Goal: Task Accomplishment & Management: Manage account settings

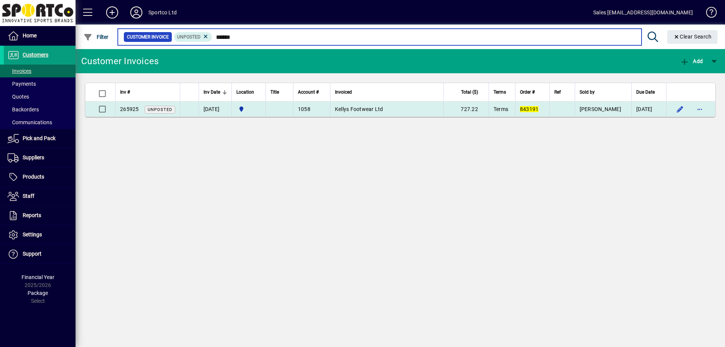
type input "******"
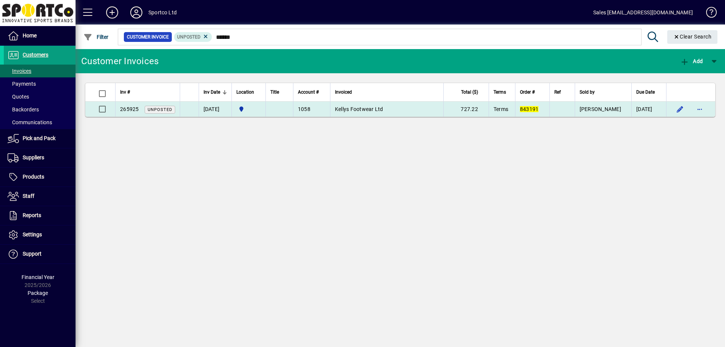
click at [362, 107] on span "Kellys Footwear Ltd" at bounding box center [359, 109] width 48 height 6
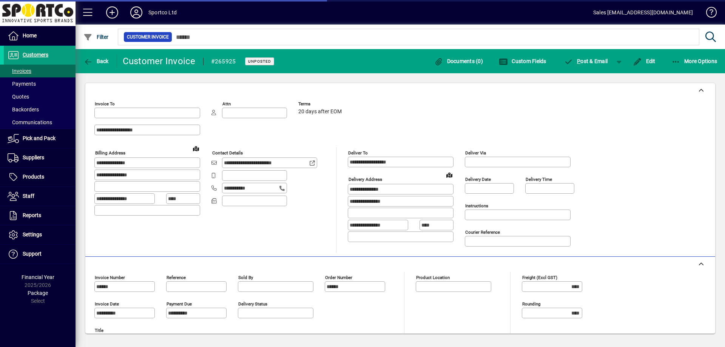
type input "**********"
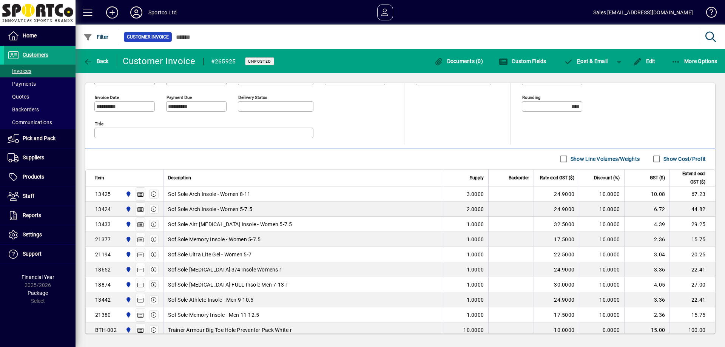
scroll to position [314, 0]
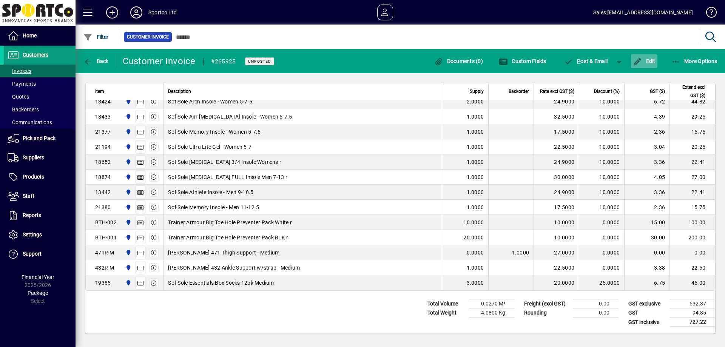
click at [654, 60] on span "Edit" at bounding box center [643, 61] width 23 height 6
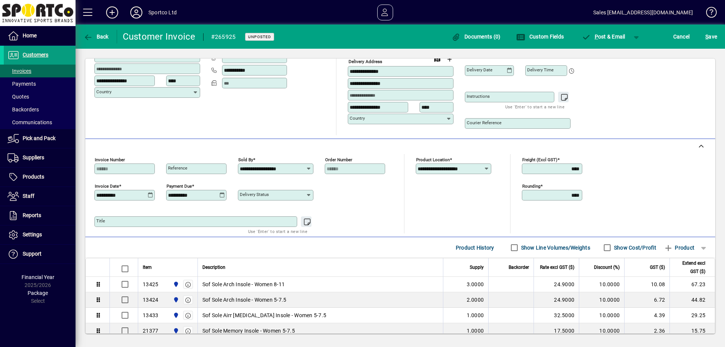
scroll to position [113, 0]
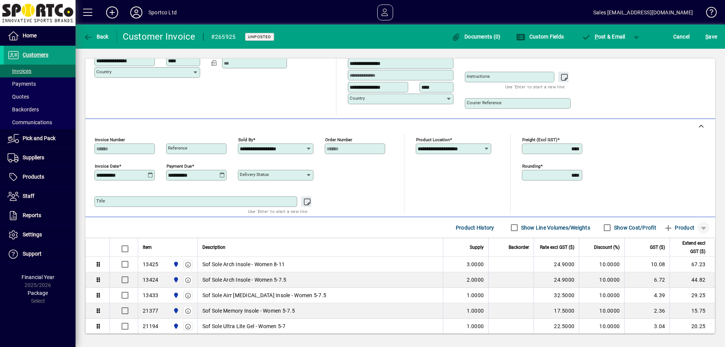
click at [697, 229] on span "button" at bounding box center [703, 227] width 18 height 18
click at [670, 270] on span "Note" at bounding box center [664, 270] width 19 height 9
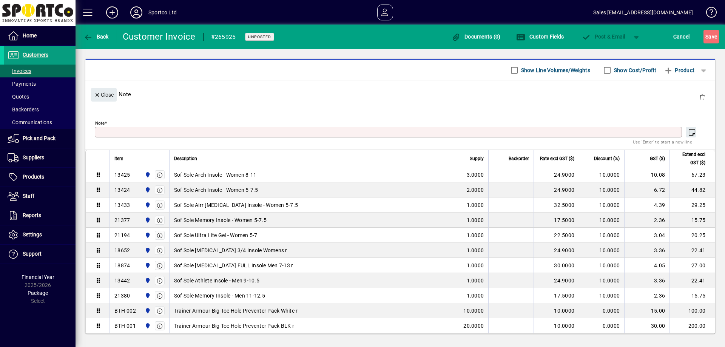
scroll to position [0, 0]
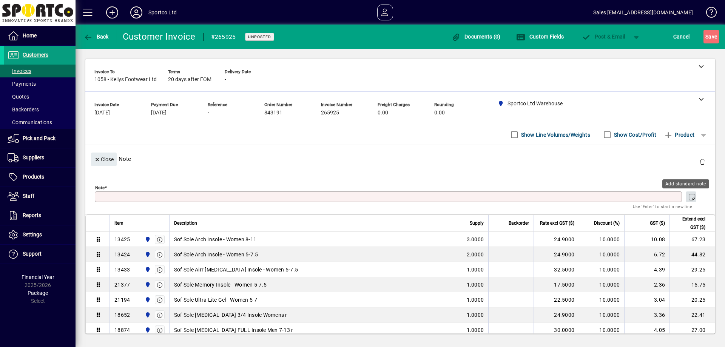
click at [687, 198] on icon "button" at bounding box center [691, 197] width 9 height 8
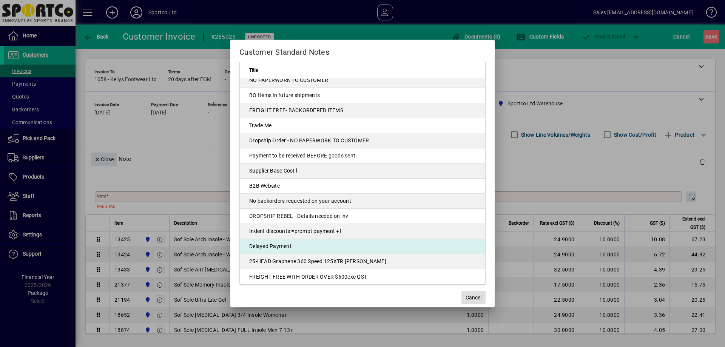
scroll to position [26, 0]
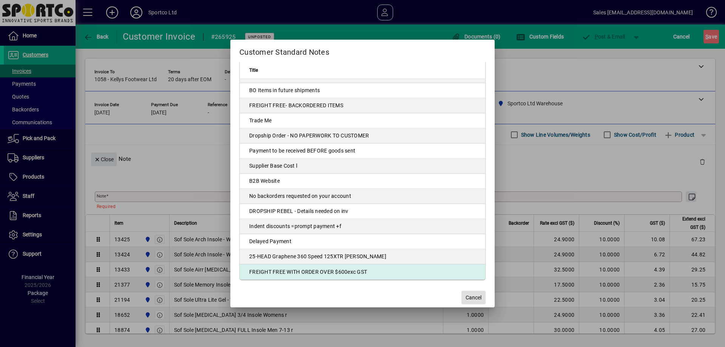
click at [335, 272] on td "FREIGHT FREE WITH ORDER OVER $600exc GST" at bounding box center [362, 271] width 245 height 15
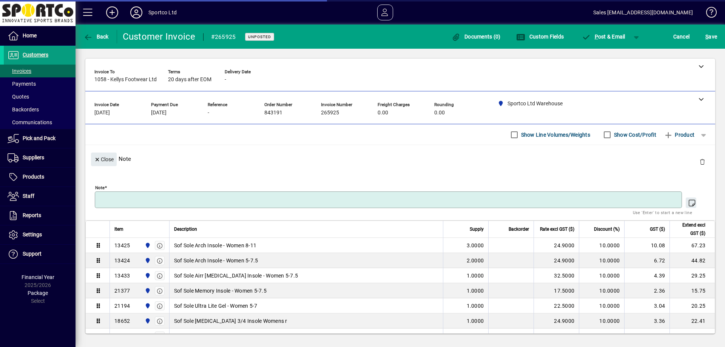
type textarea "**********"
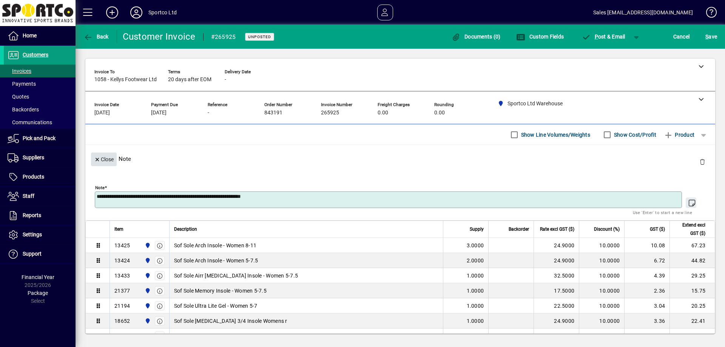
click at [97, 162] on icon "button" at bounding box center [97, 159] width 7 height 5
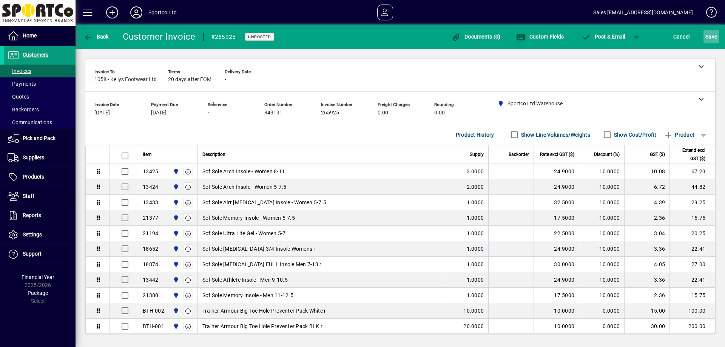
click at [715, 37] on span "S ave" at bounding box center [711, 37] width 12 height 12
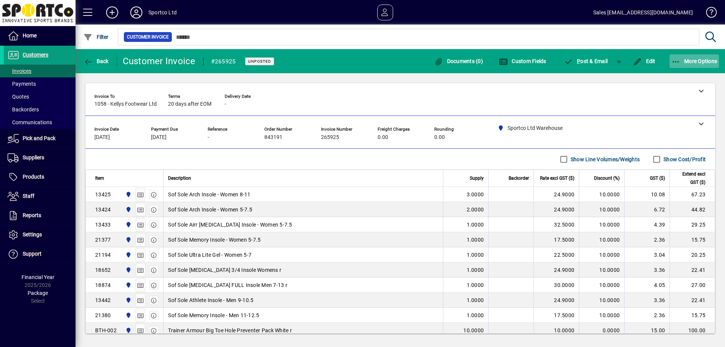
click at [691, 58] on span "More Options" at bounding box center [694, 61] width 46 height 6
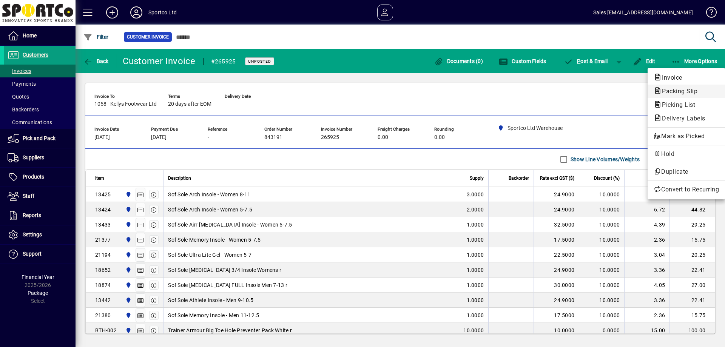
click at [668, 94] on span "Packing Slip" at bounding box center [677, 91] width 48 height 7
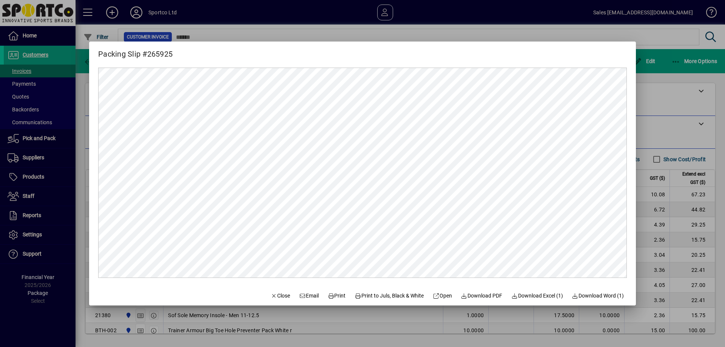
scroll to position [0, 0]
click at [332, 297] on span "Print" at bounding box center [337, 296] width 18 height 8
click at [273, 294] on span "Close" at bounding box center [281, 296] width 20 height 8
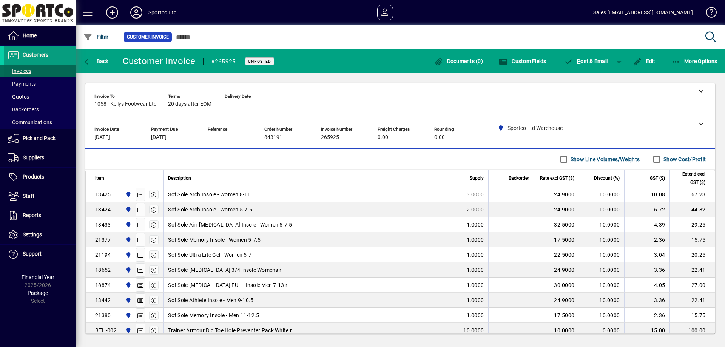
click at [18, 70] on span "Invoices" at bounding box center [20, 71] width 24 height 6
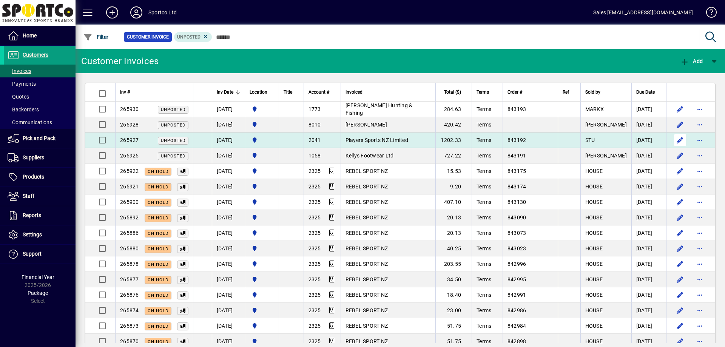
click at [671, 139] on span "button" at bounding box center [680, 140] width 18 height 18
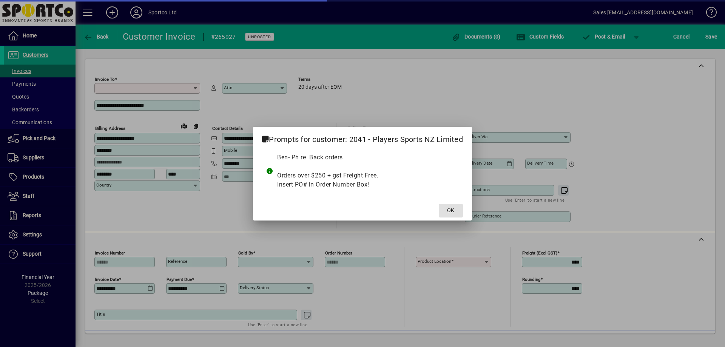
type input "**********"
click at [452, 209] on span "OK" at bounding box center [450, 210] width 7 height 8
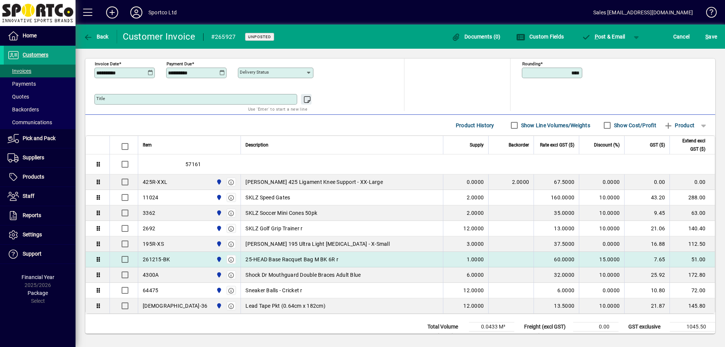
scroll to position [239, 0]
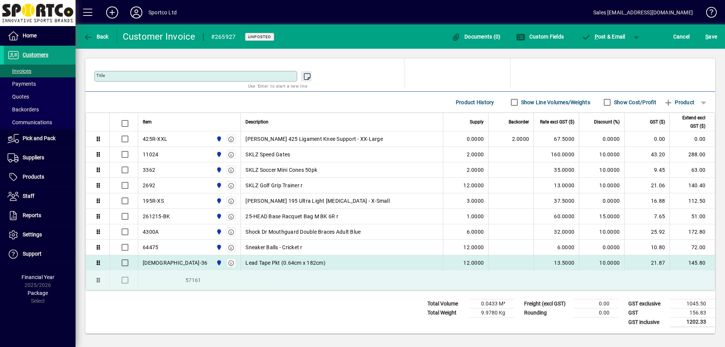
drag, startPoint x: 99, startPoint y: 140, endPoint x: 97, endPoint y: 278, distance: 137.8
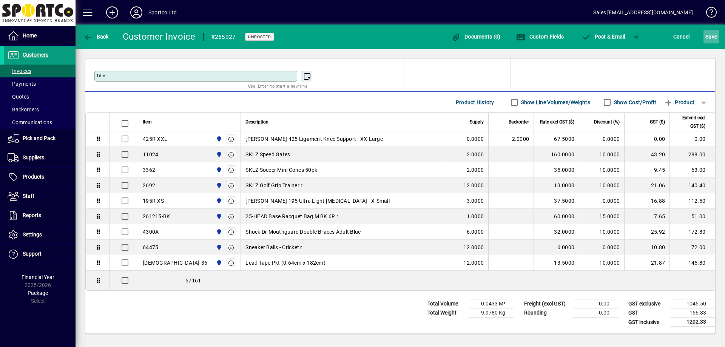
click at [718, 36] on span "submit" at bounding box center [710, 37] width 15 height 18
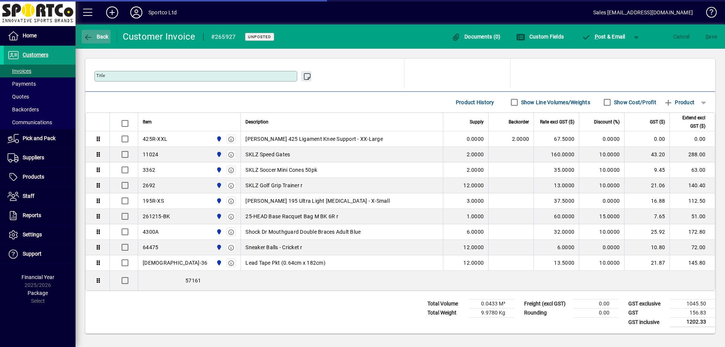
click at [94, 36] on span "Back" at bounding box center [95, 37] width 25 height 6
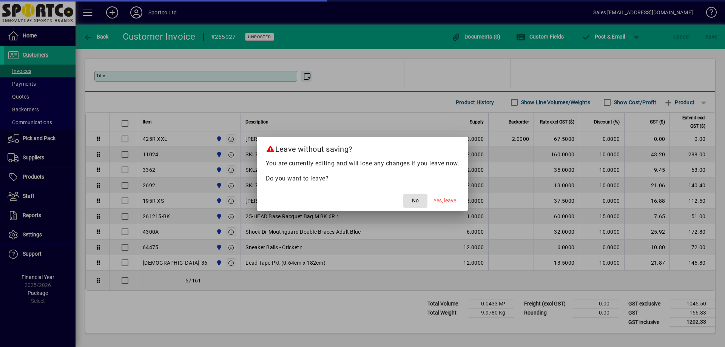
click at [417, 198] on span "No" at bounding box center [415, 201] width 7 height 8
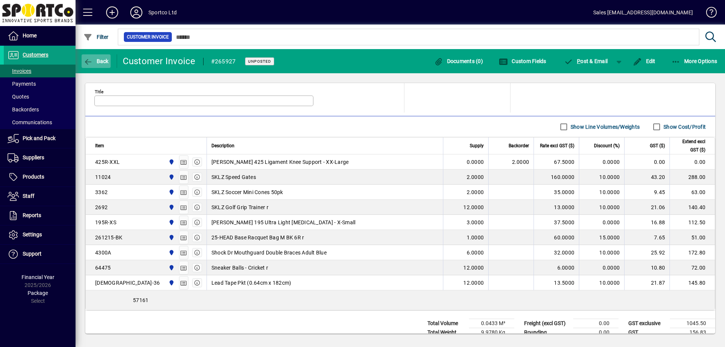
click at [92, 62] on icon "button" at bounding box center [87, 62] width 9 height 8
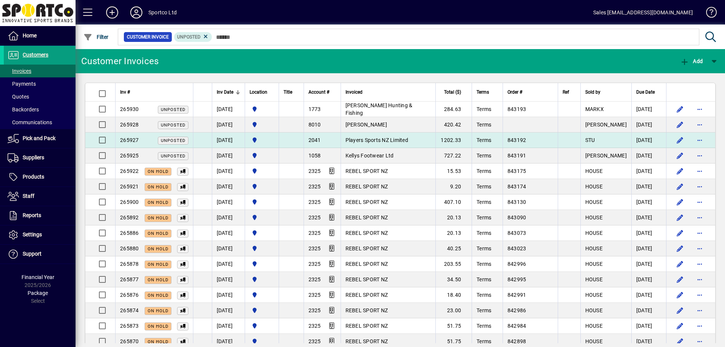
click at [379, 137] on span "Players Sports NZ Limited" at bounding box center [376, 140] width 63 height 6
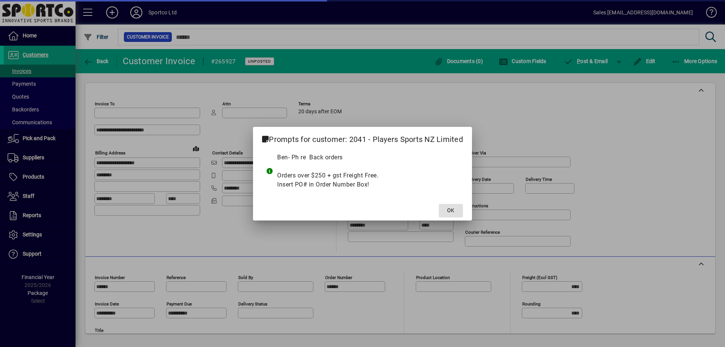
type input "**********"
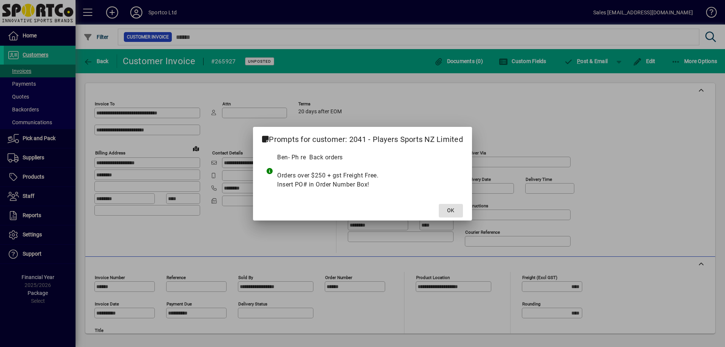
click at [446, 208] on span at bounding box center [451, 211] width 24 height 18
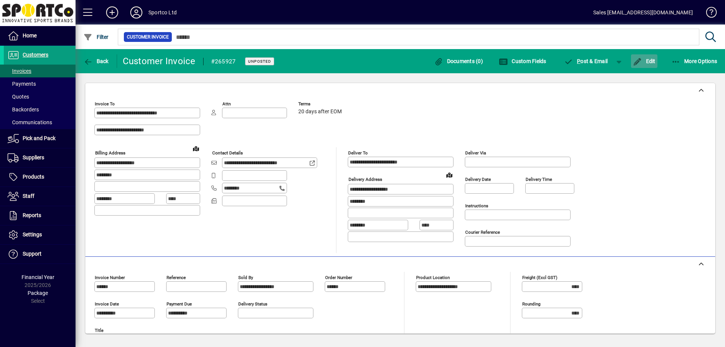
click at [644, 60] on span "Edit" at bounding box center [643, 61] width 23 height 6
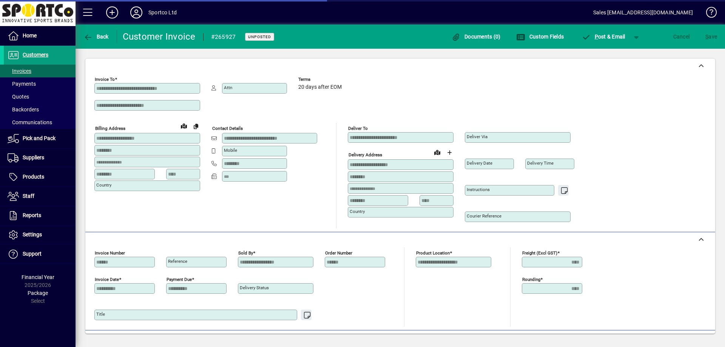
scroll to position [151, 0]
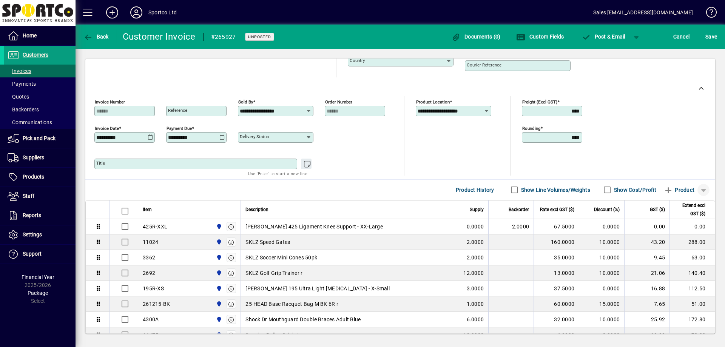
click at [697, 189] on span "button" at bounding box center [703, 190] width 18 height 18
click at [678, 234] on span "button" at bounding box center [677, 233] width 51 height 18
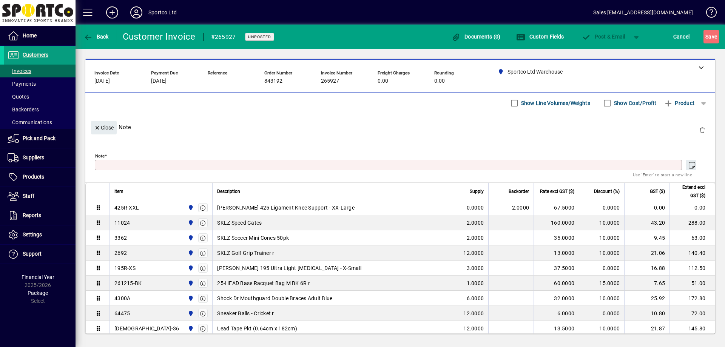
scroll to position [32, 0]
click at [687, 163] on icon "button" at bounding box center [691, 166] width 9 height 8
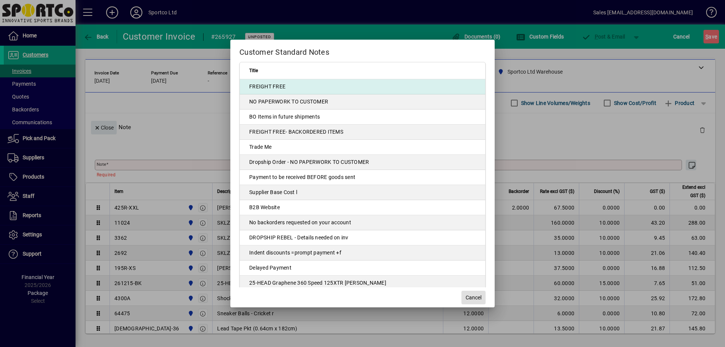
click at [328, 89] on td "FREIGHT FREE" at bounding box center [362, 86] width 245 height 15
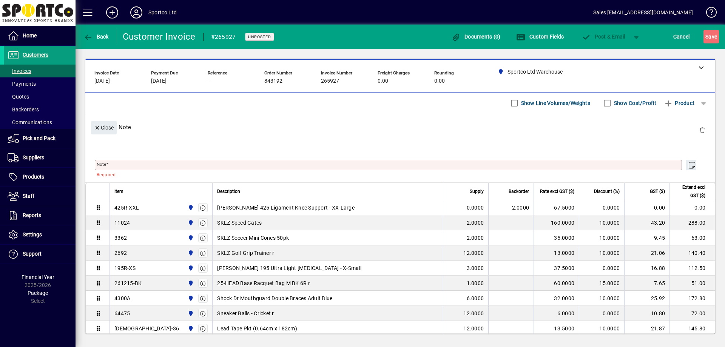
type textarea "**********"
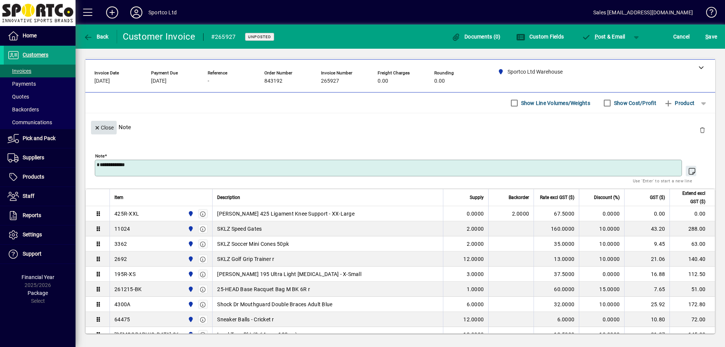
click at [97, 126] on icon "button" at bounding box center [97, 127] width 7 height 5
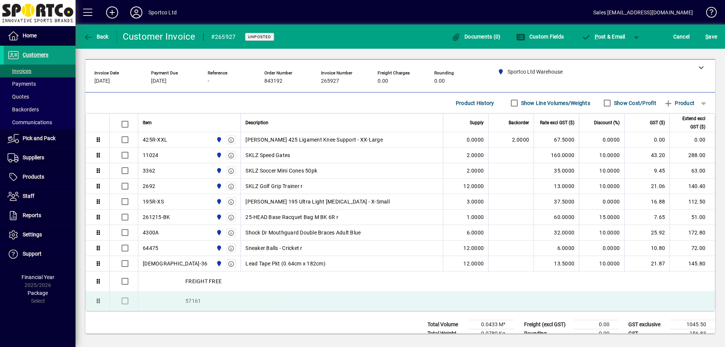
drag, startPoint x: 97, startPoint y: 280, endPoint x: 97, endPoint y: 303, distance: 23.8
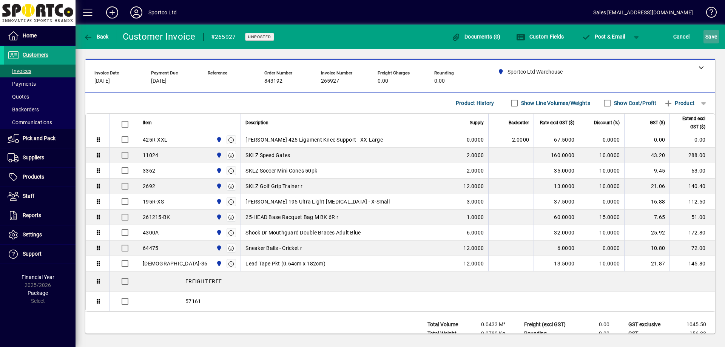
click at [713, 40] on span "S ave" at bounding box center [711, 37] width 12 height 12
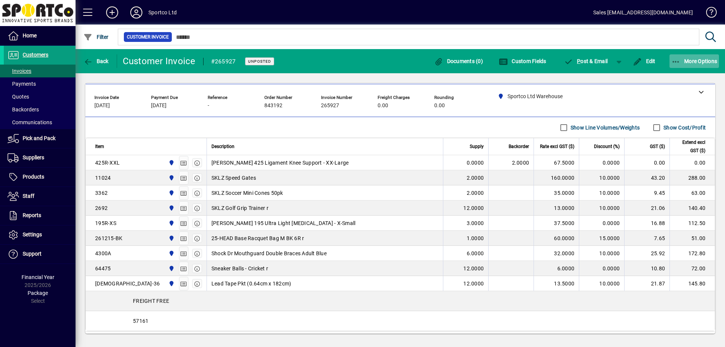
click at [675, 60] on icon "button" at bounding box center [675, 62] width 9 height 8
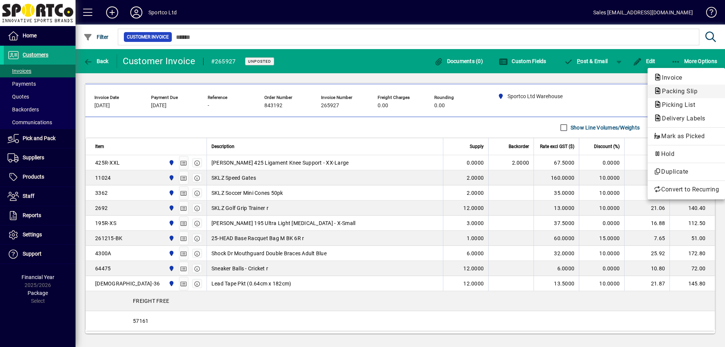
click at [672, 91] on span "Packing Slip" at bounding box center [677, 91] width 48 height 7
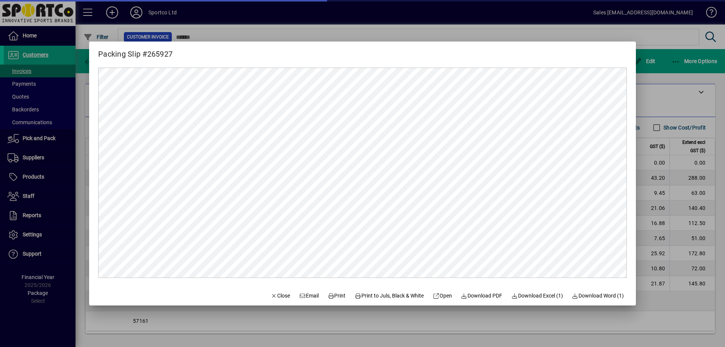
scroll to position [0, 0]
click at [329, 294] on span "Print" at bounding box center [337, 296] width 18 height 8
click at [271, 295] on span "Close" at bounding box center [281, 296] width 20 height 8
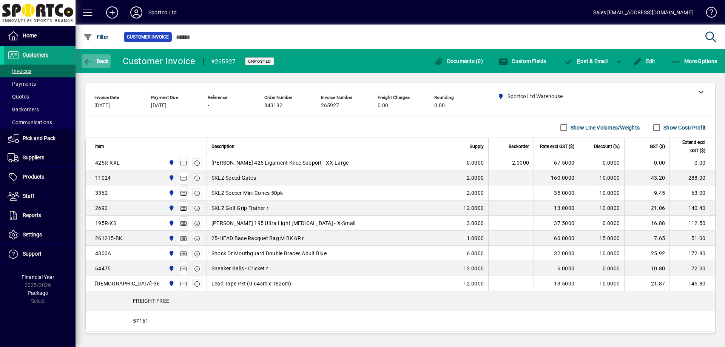
click at [104, 64] on span "Back" at bounding box center [95, 61] width 25 height 6
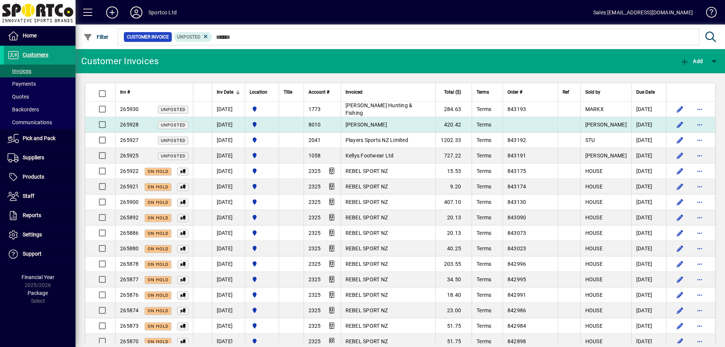
click at [376, 125] on span "[PERSON_NAME]" at bounding box center [366, 125] width 42 height 6
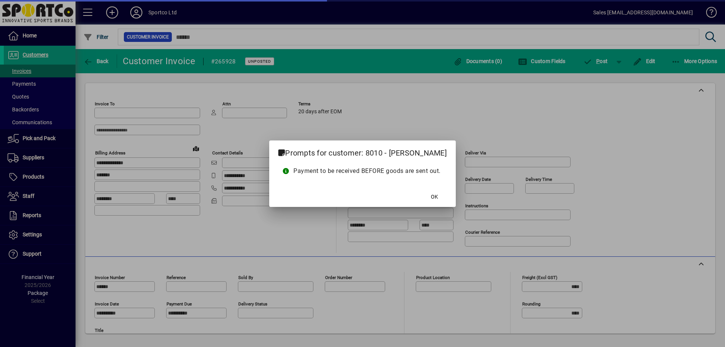
type input "**********"
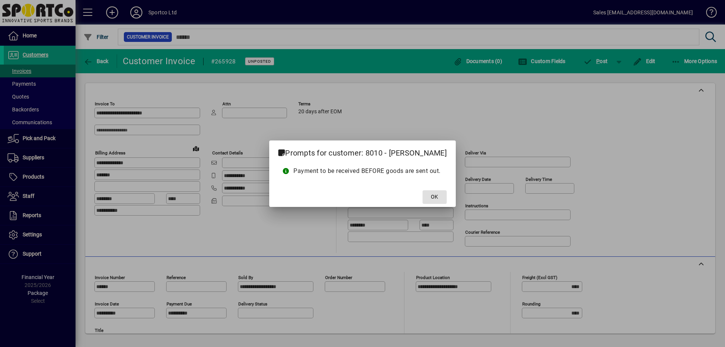
click at [438, 195] on span "OK" at bounding box center [434, 197] width 7 height 8
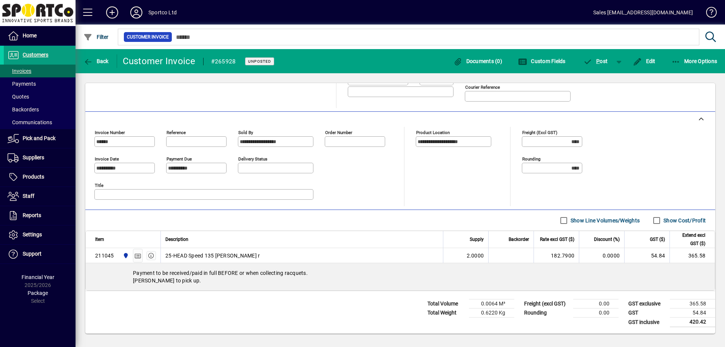
scroll to position [152, 0]
click at [87, 60] on icon "button" at bounding box center [87, 62] width 9 height 8
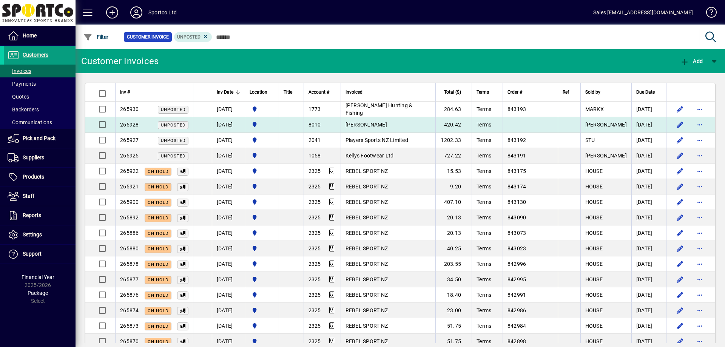
click at [372, 125] on span "[PERSON_NAME]" at bounding box center [366, 125] width 42 height 6
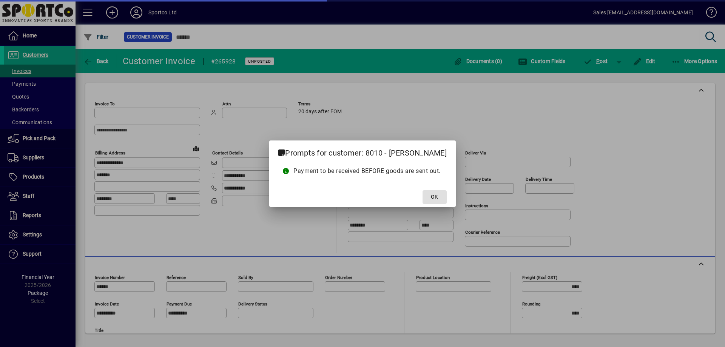
type input "**********"
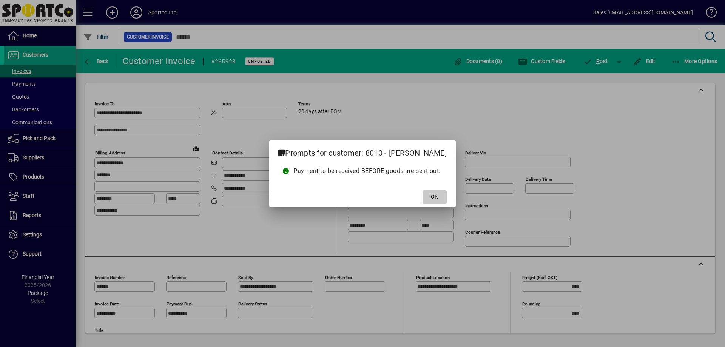
click at [438, 197] on span "OK" at bounding box center [434, 197] width 7 height 8
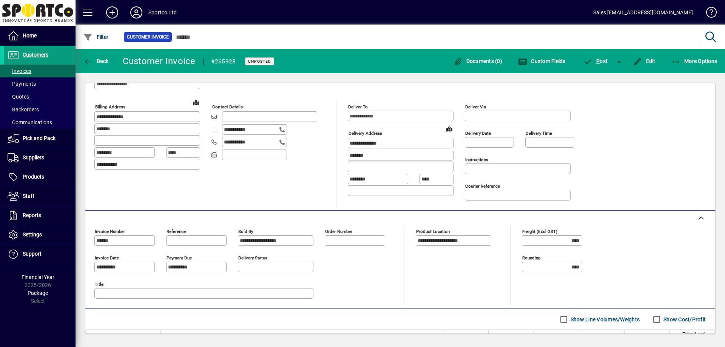
scroll to position [151, 0]
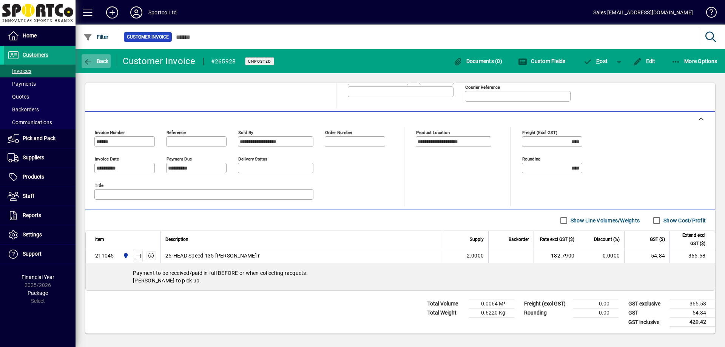
click at [89, 59] on icon "button" at bounding box center [87, 62] width 9 height 8
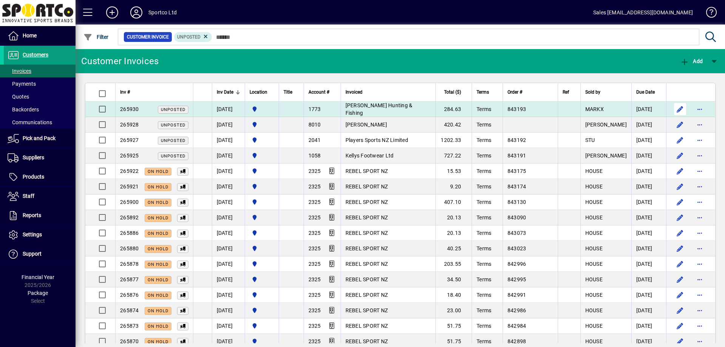
click at [674, 108] on span "button" at bounding box center [680, 109] width 18 height 18
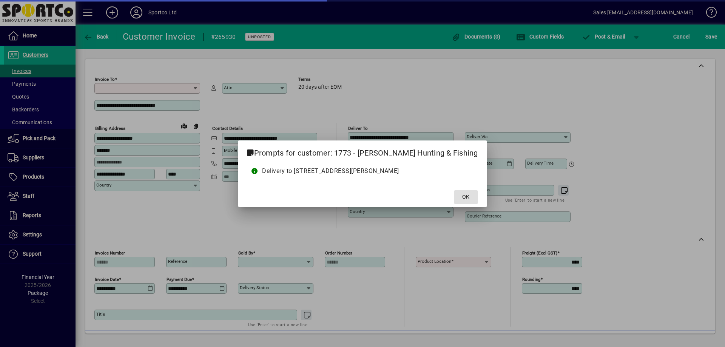
type input "**********"
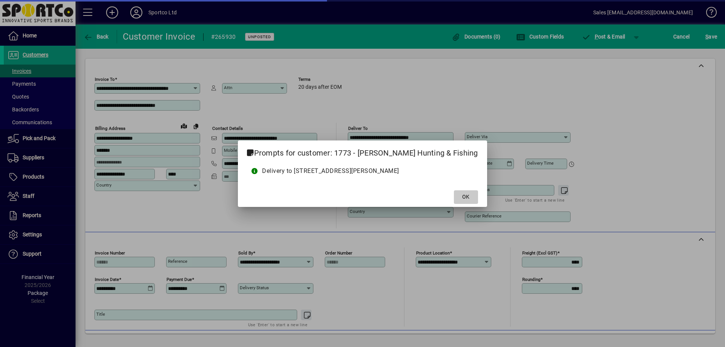
click at [454, 195] on span at bounding box center [466, 197] width 24 height 18
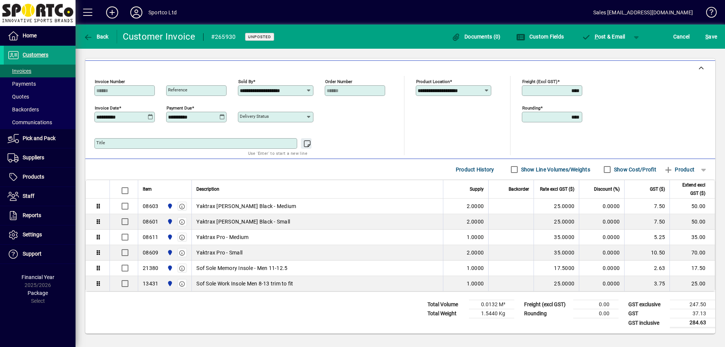
scroll to position [172, 0]
click at [678, 167] on span "Product" at bounding box center [678, 169] width 31 height 12
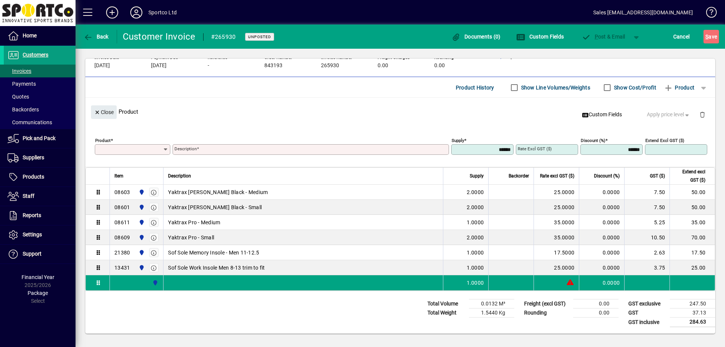
scroll to position [31, 0]
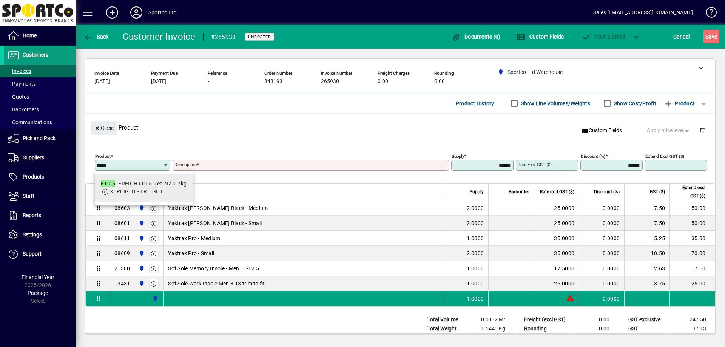
click at [145, 182] on div "F10.5 - FREIGHT10.5 Red NZ 0-7kg" at bounding box center [144, 184] width 86 height 8
type input "*****"
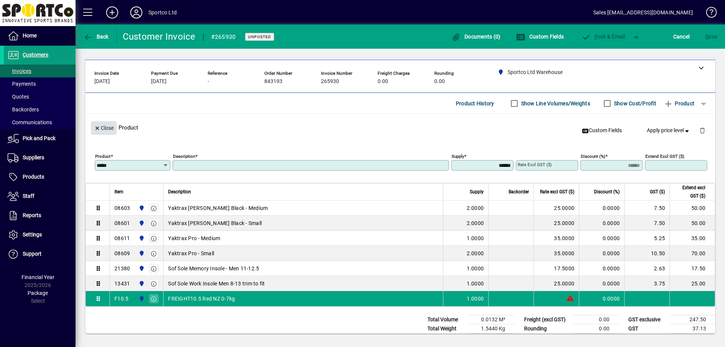
type input "**********"
type input "*******"
type input "*****"
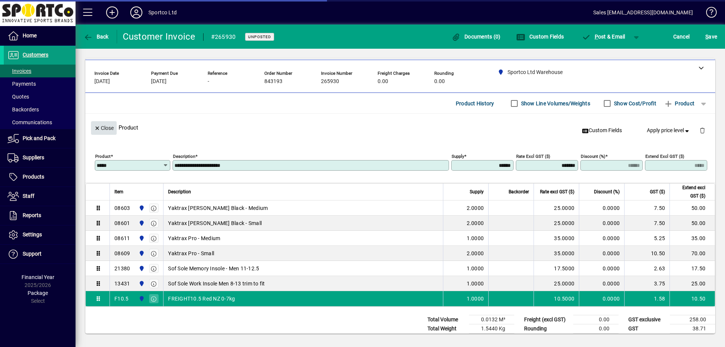
click at [105, 123] on span "Close" at bounding box center [104, 128] width 20 height 12
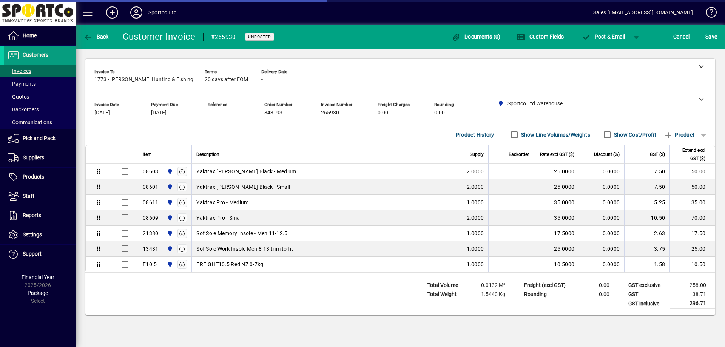
scroll to position [0, 0]
click at [708, 40] on span "S ave" at bounding box center [711, 37] width 12 height 12
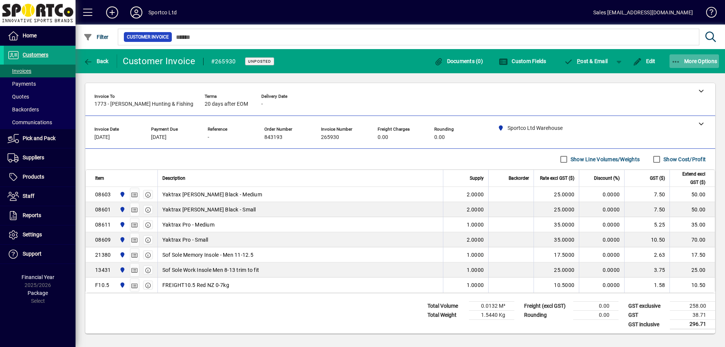
click at [672, 56] on span "button" at bounding box center [694, 61] width 50 height 18
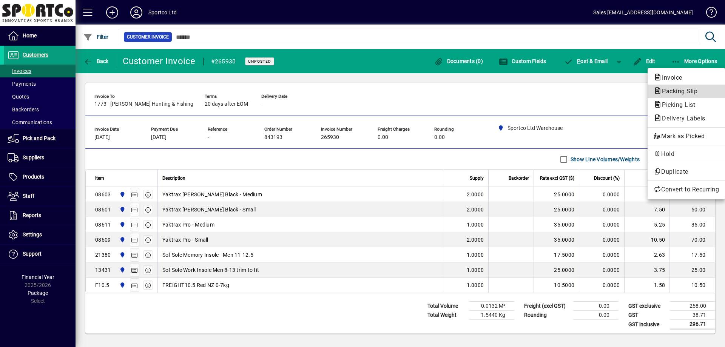
click at [667, 93] on span "Packing Slip" at bounding box center [677, 91] width 48 height 7
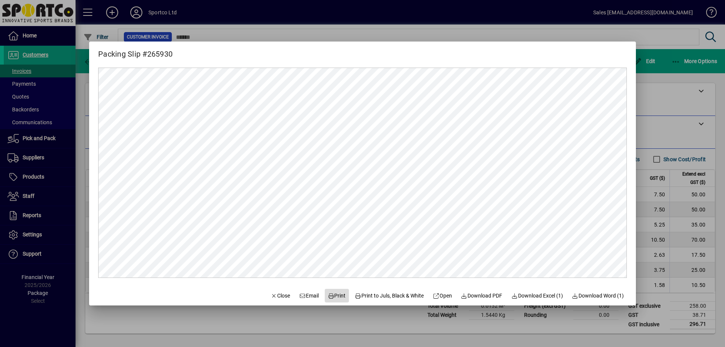
click at [330, 296] on span "Print" at bounding box center [337, 296] width 18 height 8
click at [278, 293] on span "Close" at bounding box center [281, 296] width 20 height 8
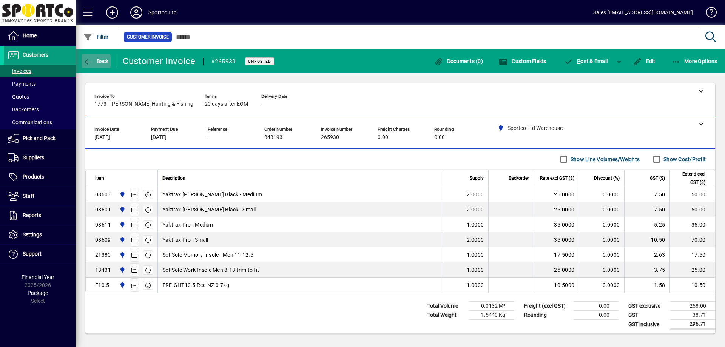
click at [102, 58] on span "Back" at bounding box center [95, 61] width 25 height 6
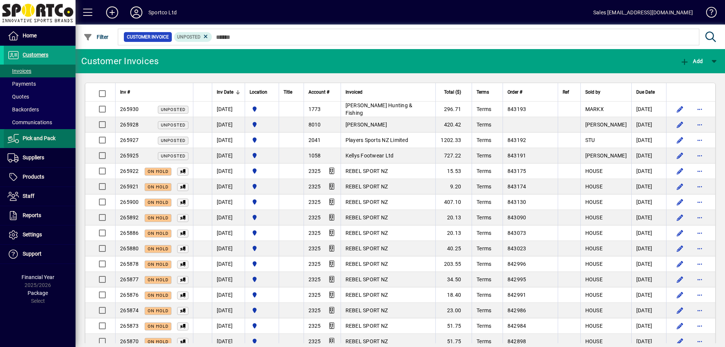
click at [38, 135] on span "Pick and Pack" at bounding box center [30, 138] width 52 height 9
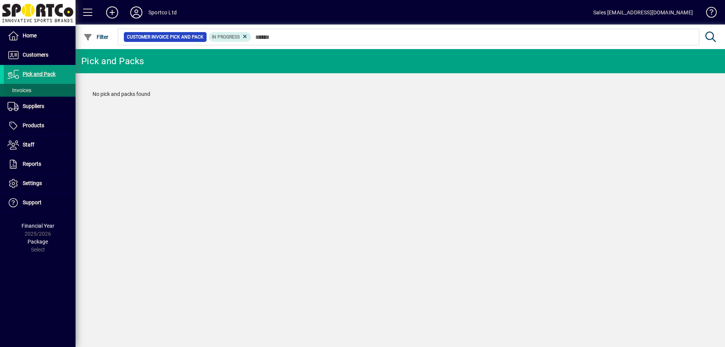
click at [22, 85] on span at bounding box center [40, 90] width 72 height 18
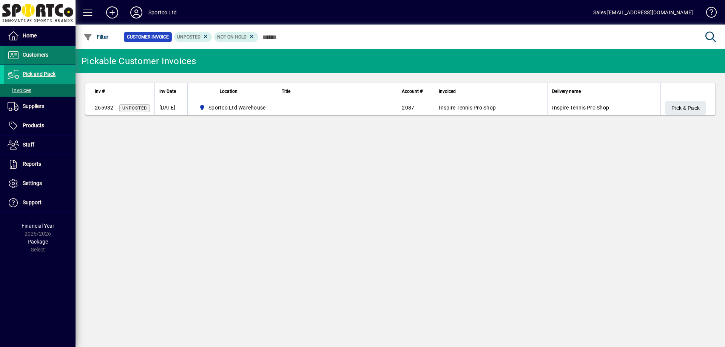
click at [36, 55] on span "Customers" at bounding box center [36, 55] width 26 height 6
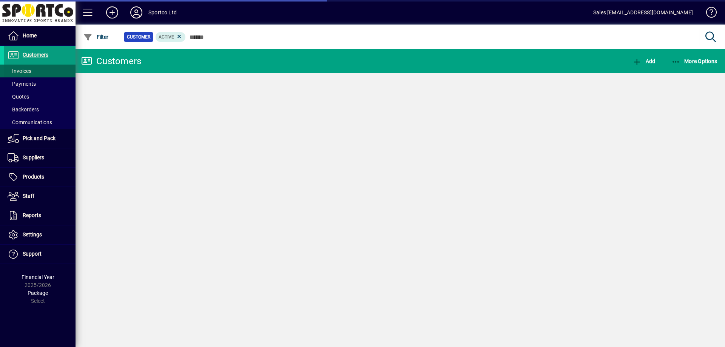
click at [31, 71] on span "Invoices" at bounding box center [20, 71] width 24 height 6
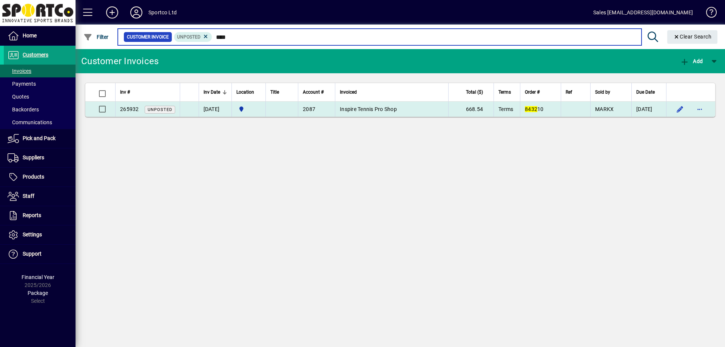
type input "****"
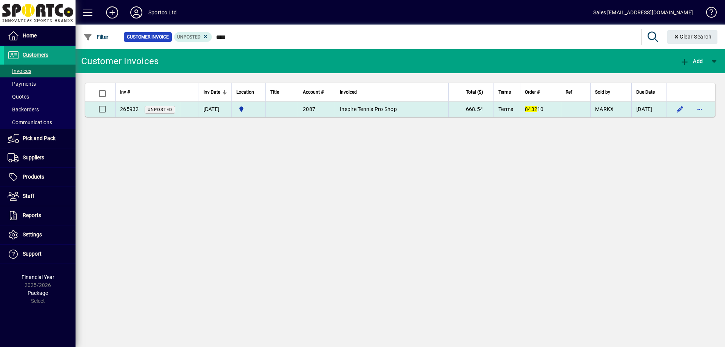
click at [374, 107] on span "Inspire Tennis Pro Shop" at bounding box center [368, 109] width 57 height 6
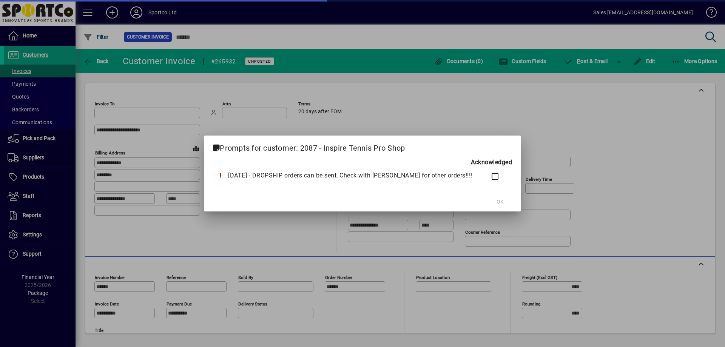
type input "**********"
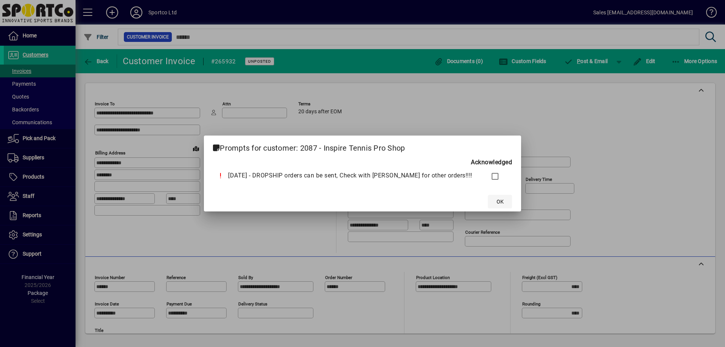
click at [496, 203] on span "OK" at bounding box center [499, 202] width 7 height 8
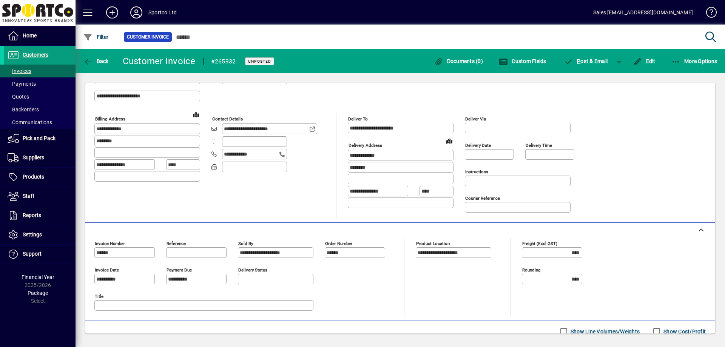
scroll to position [133, 0]
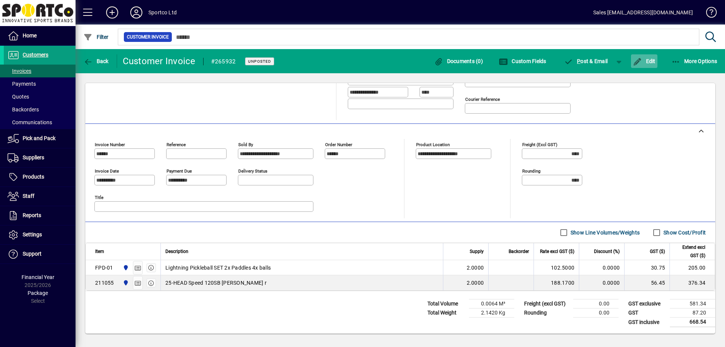
click at [646, 68] on span "button" at bounding box center [644, 61] width 26 height 18
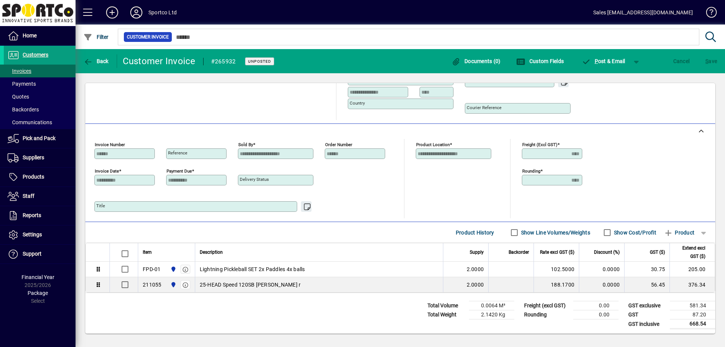
click at [649, 63] on div "**********" at bounding box center [399, 42] width 611 height 155
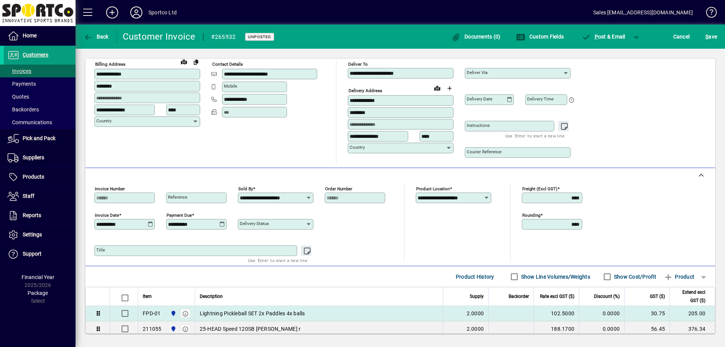
scroll to position [110, 0]
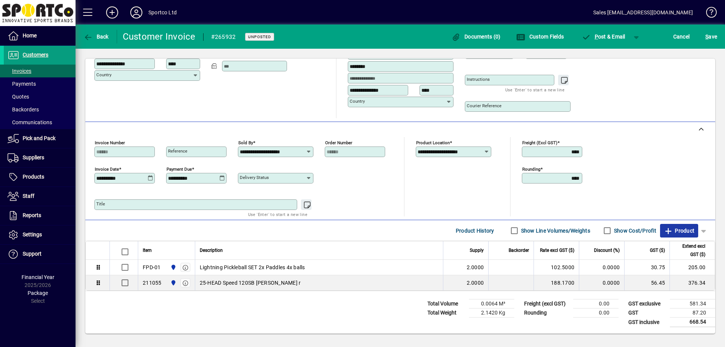
click at [663, 231] on icon "button" at bounding box center [667, 231] width 9 height 8
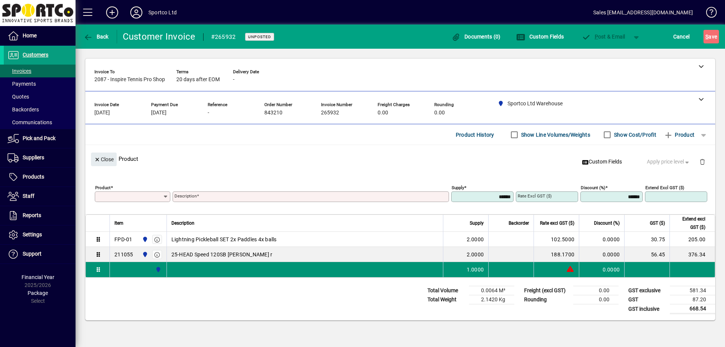
scroll to position [0, 0]
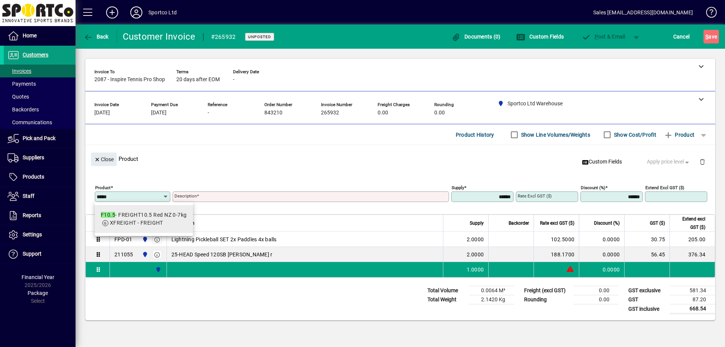
click at [139, 216] on div "F10.5 - FREIGHT10.5 Red NZ 0-7kg" at bounding box center [144, 215] width 86 height 8
type input "*****"
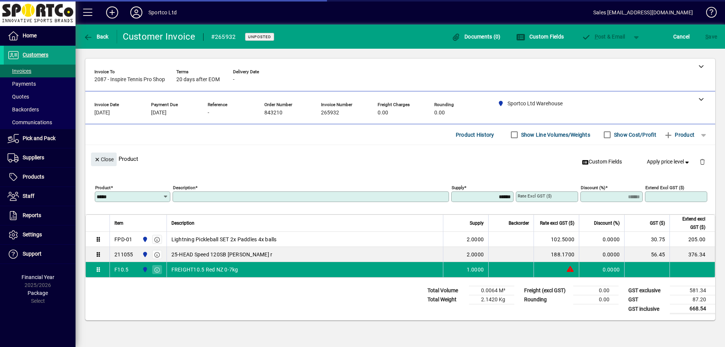
type input "**********"
type input "*******"
type input "*****"
click at [111, 156] on span "Close" at bounding box center [104, 159] width 20 height 12
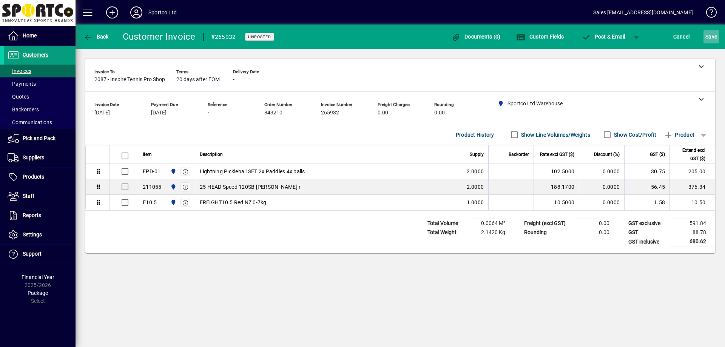
click at [712, 38] on span "S ave" at bounding box center [711, 37] width 12 height 12
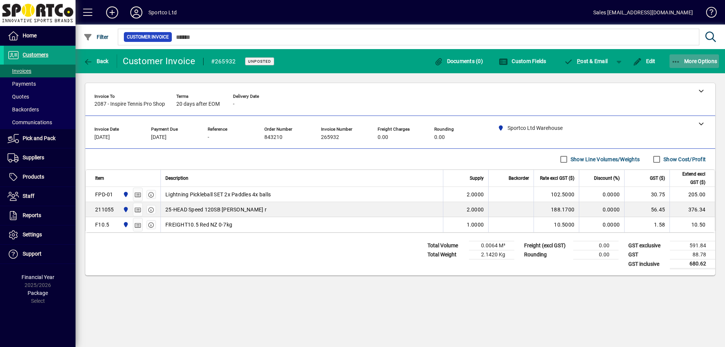
click at [692, 64] on span "button" at bounding box center [694, 61] width 50 height 18
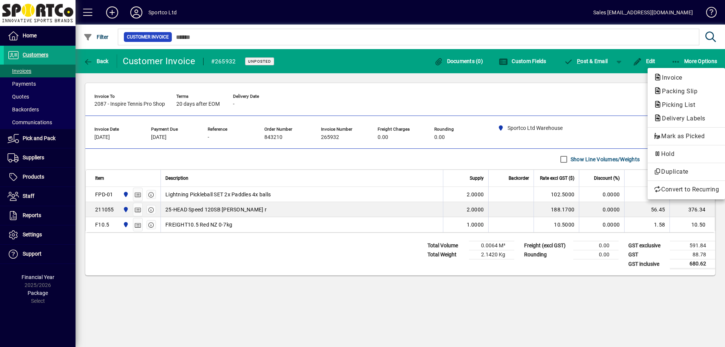
click at [674, 94] on span "Packing Slip" at bounding box center [677, 91] width 48 height 7
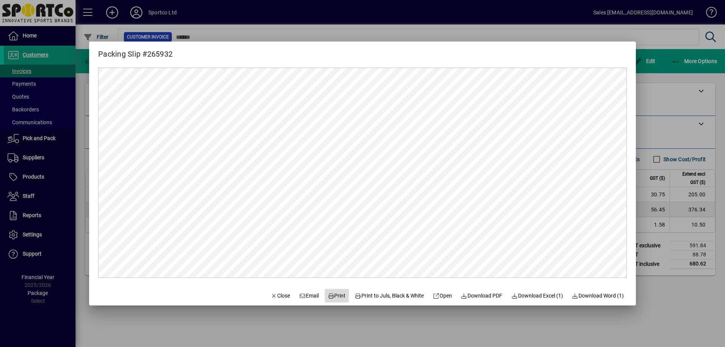
click at [334, 296] on span "Print" at bounding box center [337, 296] width 18 height 8
drag, startPoint x: 268, startPoint y: 295, endPoint x: 260, endPoint y: 292, distance: 8.8
click at [271, 295] on span "Close" at bounding box center [281, 296] width 20 height 8
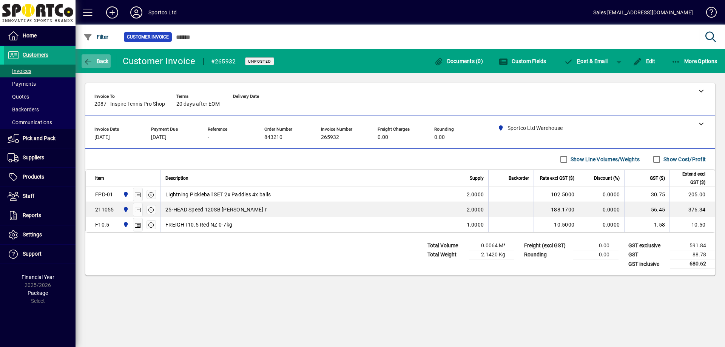
click at [97, 64] on span "button" at bounding box center [96, 61] width 29 height 18
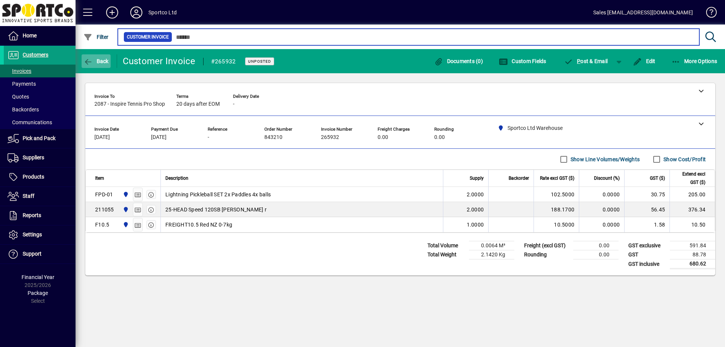
type input "****"
